Goal: Transaction & Acquisition: Purchase product/service

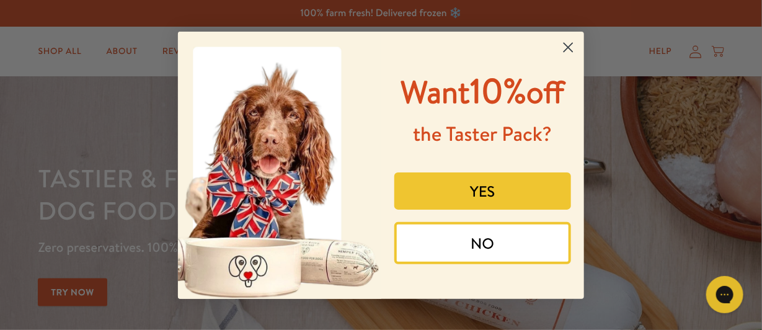
click at [568, 44] on circle "Close dialog" at bounding box center [568, 47] width 20 height 20
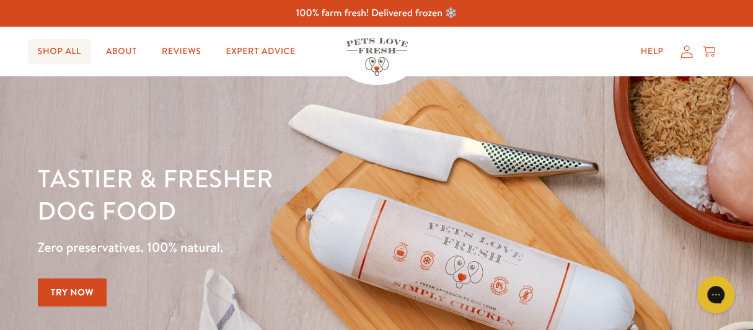
click at [71, 54] on link "Shop All" at bounding box center [59, 51] width 63 height 25
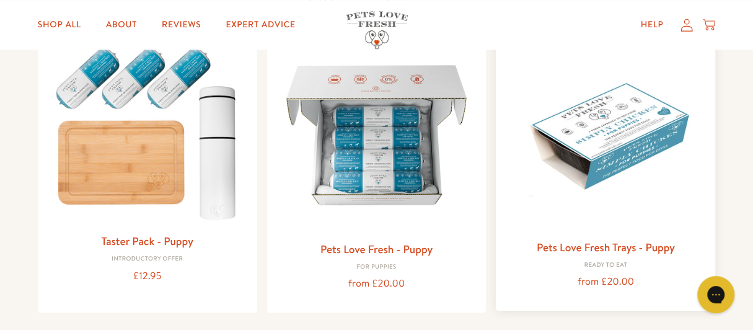
scroll to position [557, 0]
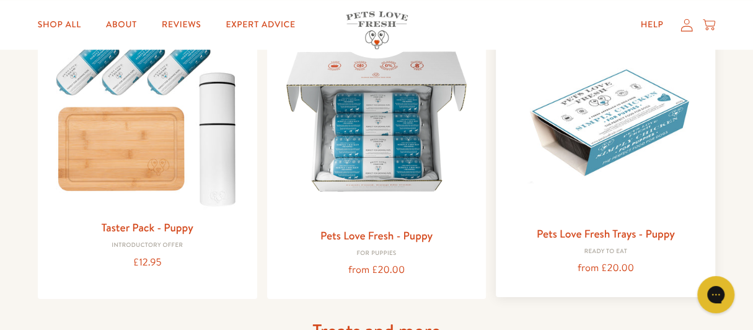
click at [594, 145] on img at bounding box center [606, 120] width 200 height 200
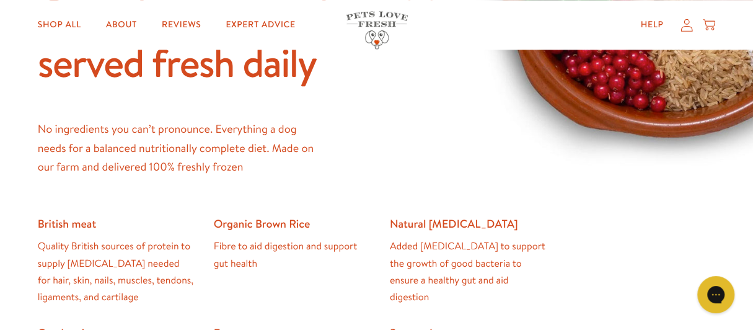
scroll to position [868, 0]
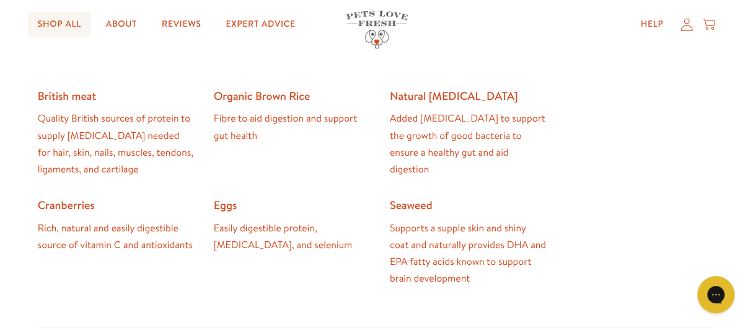
click at [77, 25] on link "Shop All" at bounding box center [59, 24] width 63 height 25
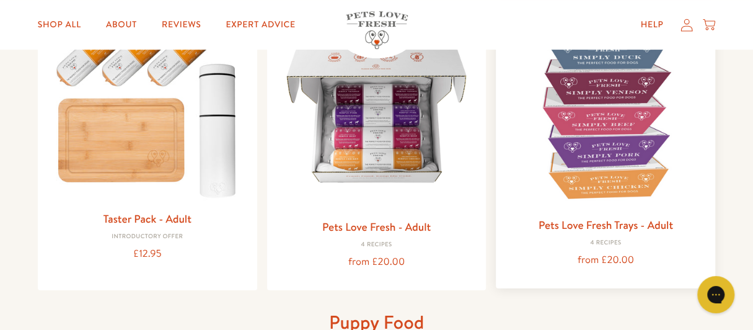
click at [594, 151] on img at bounding box center [606, 111] width 200 height 200
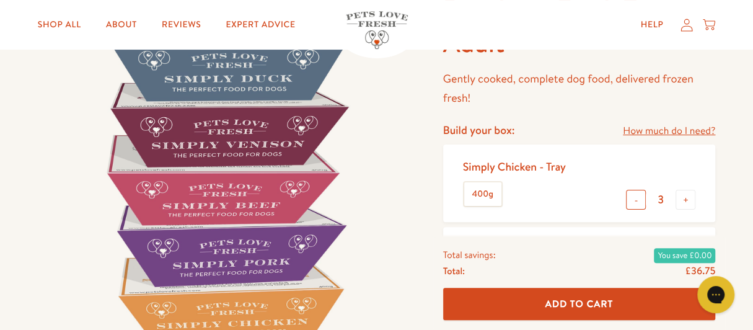
click at [640, 202] on button "-" at bounding box center [636, 200] width 20 height 20
click at [640, 203] on button "-" at bounding box center [636, 200] width 20 height 20
click at [687, 197] on button "+" at bounding box center [686, 200] width 20 height 20
click at [687, 198] on button "+" at bounding box center [686, 200] width 20 height 20
click at [633, 203] on button "-" at bounding box center [636, 200] width 20 height 20
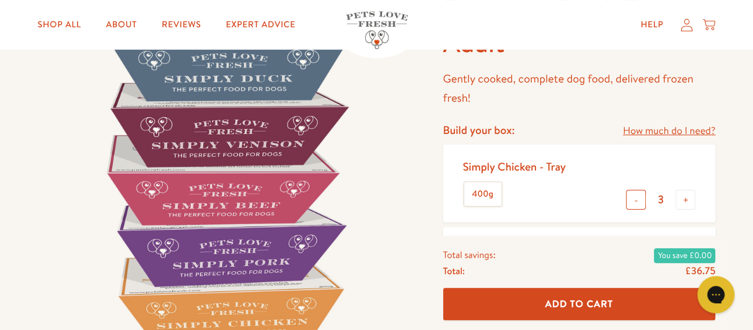
type input "2"
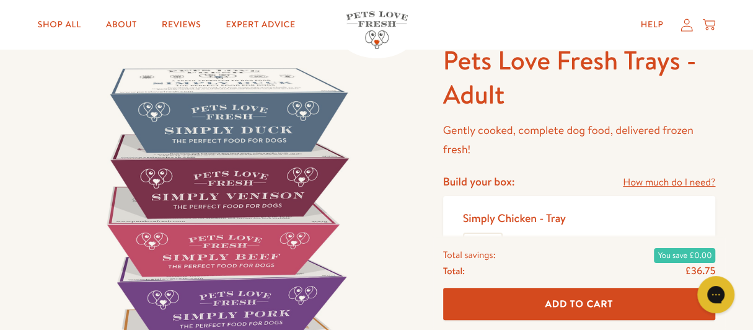
scroll to position [61, 0]
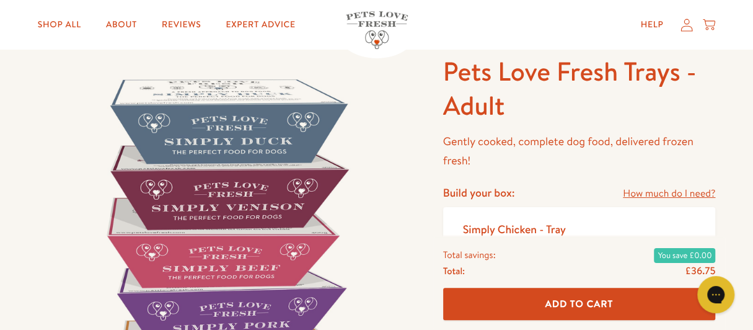
click at [648, 193] on link "How much do I need?" at bounding box center [669, 193] width 92 height 17
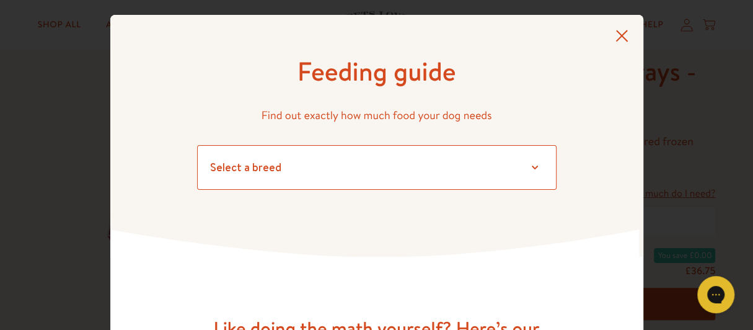
click at [349, 176] on select "Select a breed Affenpinscher Afghan hound Airedale terrier Akita Alaskan Malamu…" at bounding box center [376, 167] width 359 height 45
select select "13"
click at [197, 145] on select "Select a breed Affenpinscher Afghan hound Airedale terrier Akita Alaskan Malamu…" at bounding box center [376, 167] width 359 height 45
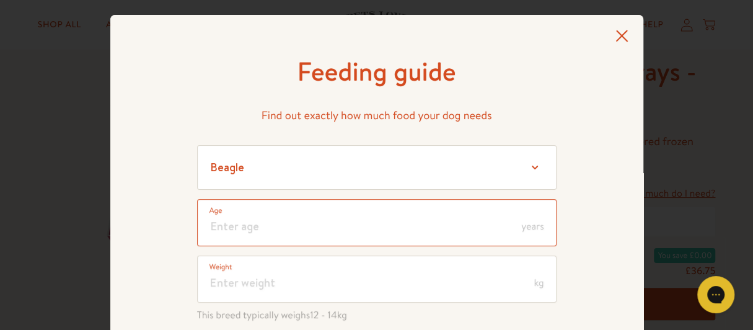
click at [290, 221] on input "number" at bounding box center [376, 222] width 359 height 47
type input "6"
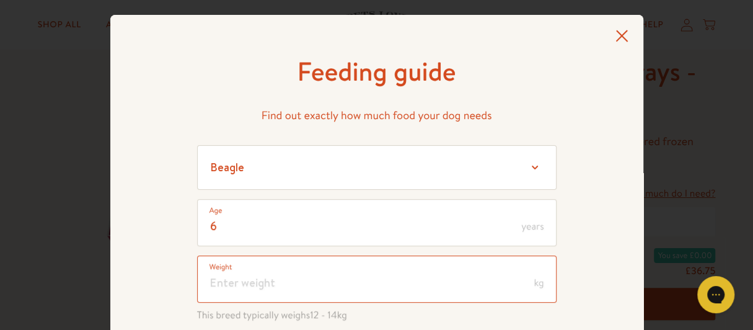
click at [305, 278] on input "number" at bounding box center [376, 278] width 359 height 47
type input "15"
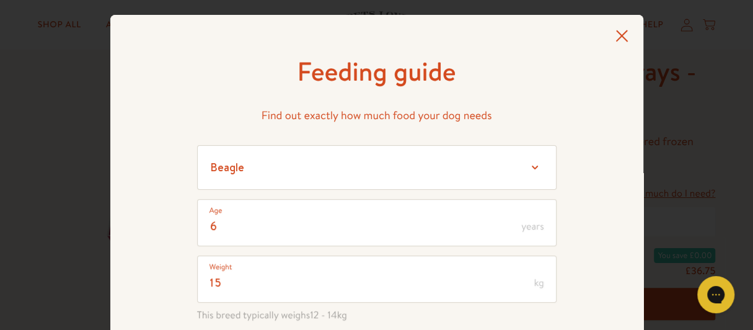
drag, startPoint x: 147, startPoint y: 247, endPoint x: 157, endPoint y: 246, distance: 9.9
click at [150, 246] on div "Feeding guide Find out exactly how much food your dog needs Select a breed Affe…" at bounding box center [376, 284] width 533 height 538
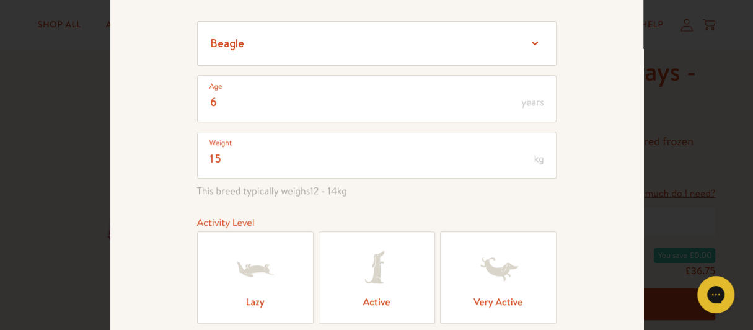
scroll to position [186, 0]
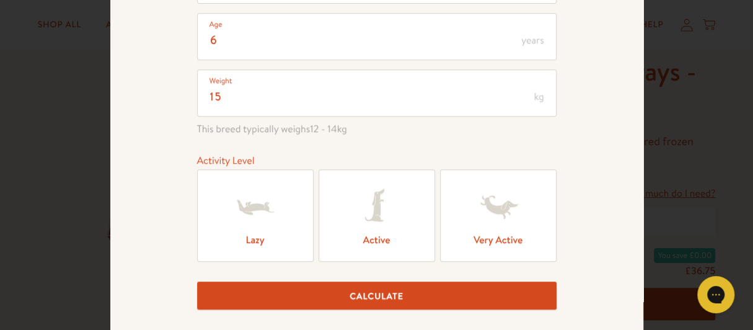
click at [253, 227] on icon at bounding box center [256, 207] width 50 height 50
click at [0, 0] on input "Lazy" at bounding box center [0, 0] width 0 height 0
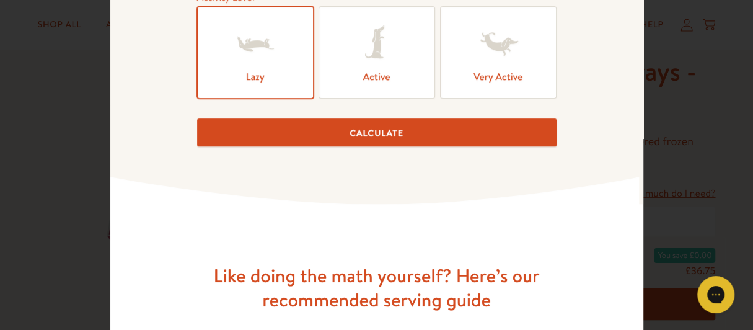
scroll to position [372, 0]
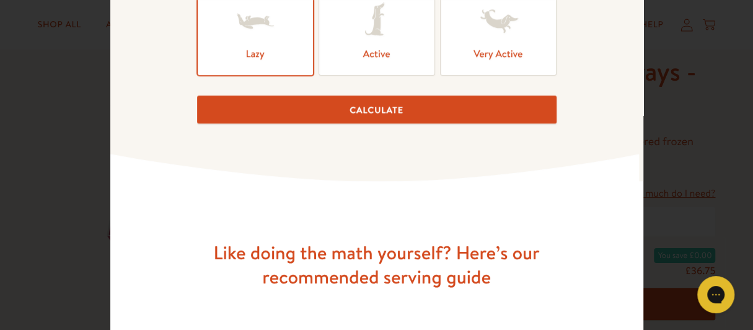
click at [377, 109] on button "Calculate" at bounding box center [376, 109] width 359 height 28
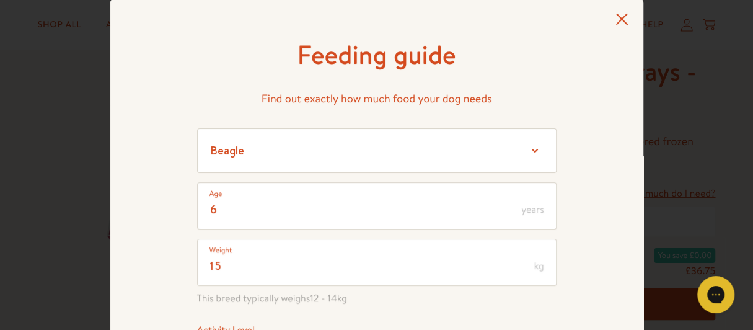
scroll to position [0, 0]
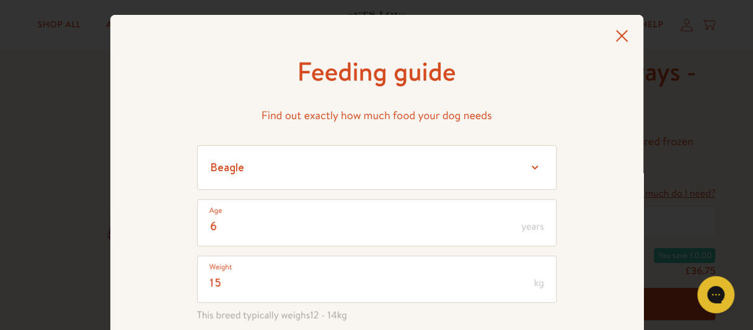
click at [615, 38] on icon at bounding box center [621, 36] width 13 height 12
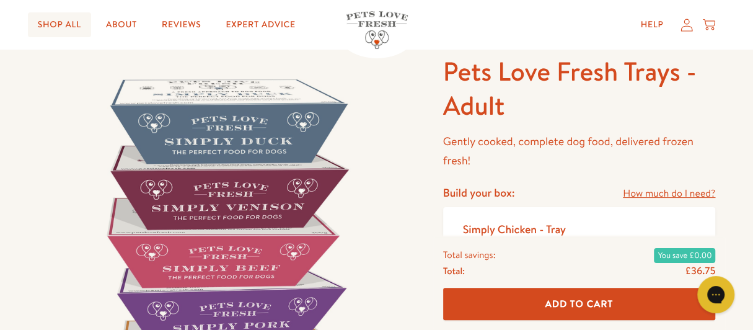
click at [55, 26] on link "Shop All" at bounding box center [59, 24] width 63 height 25
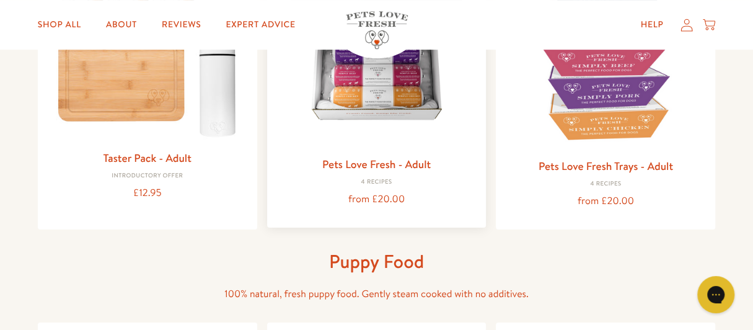
scroll to position [248, 0]
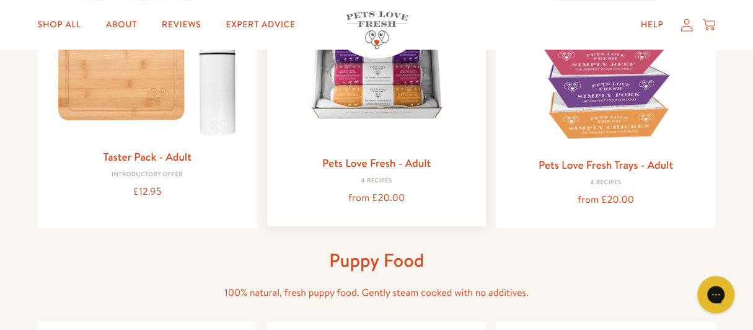
click at [371, 108] on img at bounding box center [377, 49] width 200 height 200
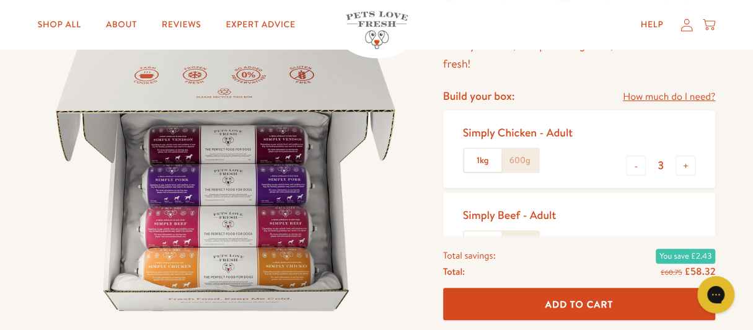
click at [521, 157] on label "600g" at bounding box center [519, 161] width 37 height 24
click at [0, 0] on input "600g" at bounding box center [0, 0] width 0 height 0
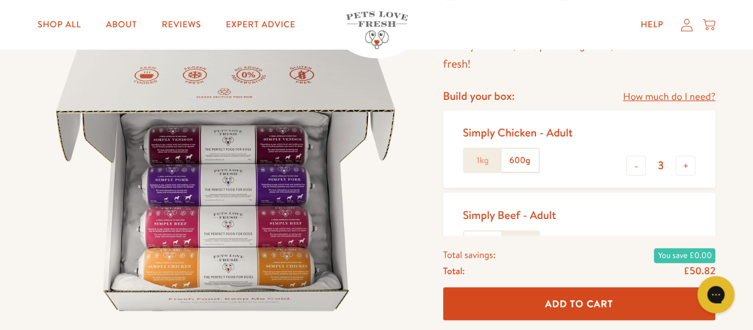
click at [477, 157] on label "1kg" at bounding box center [482, 161] width 37 height 24
click at [0, 0] on input "1kg" at bounding box center [0, 0] width 0 height 0
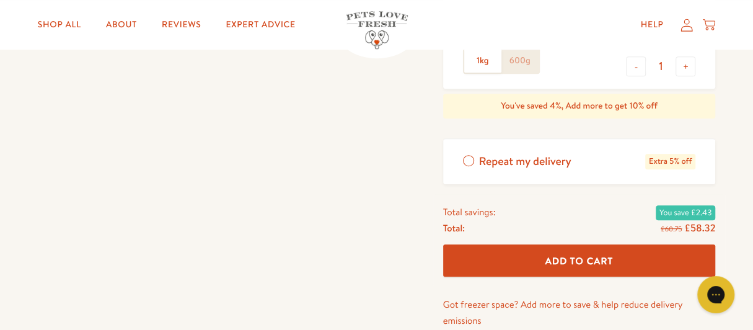
scroll to position [496, 0]
